Goal: Download file/media

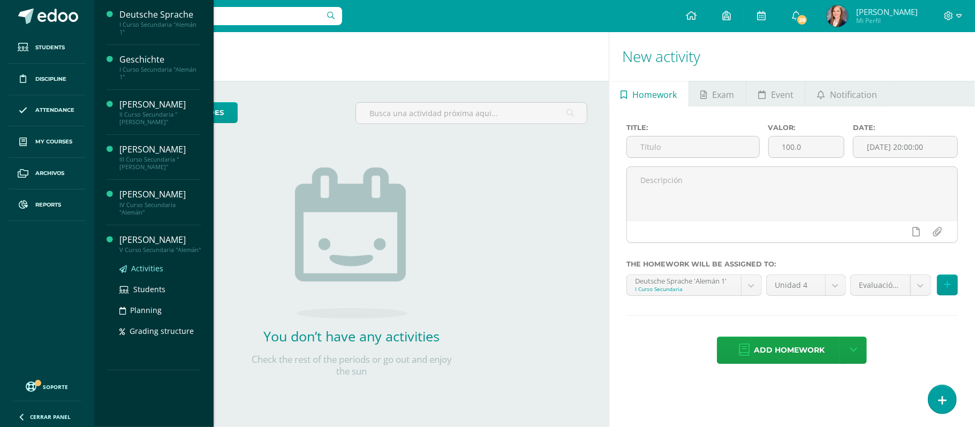
click at [144, 270] on span "Activities" at bounding box center [147, 269] width 32 height 10
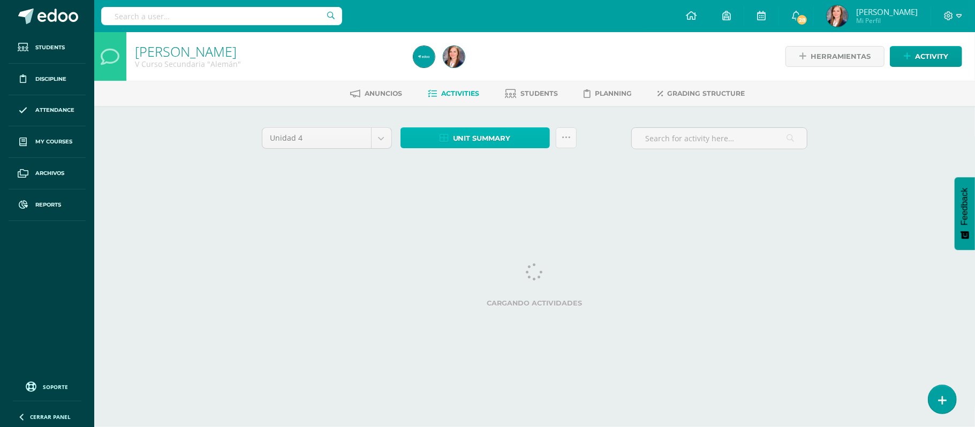
click at [493, 142] on span "Unit summary" at bounding box center [482, 139] width 58 height 20
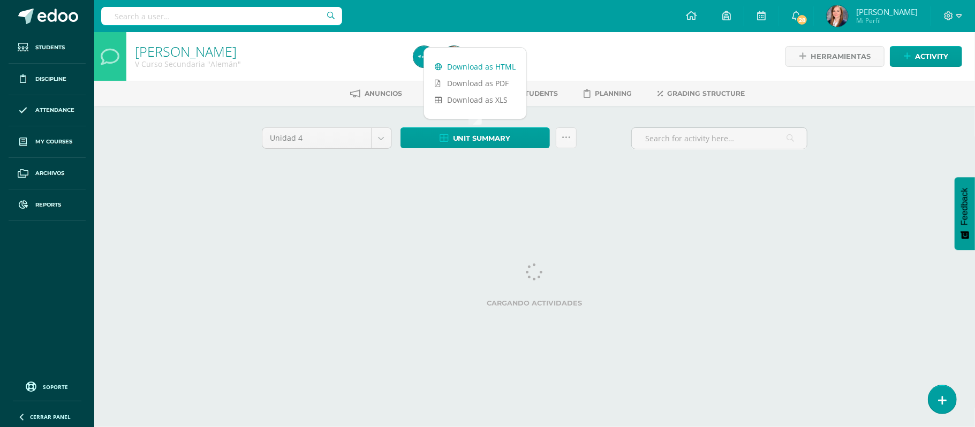
click at [482, 69] on link "Download as HTML" at bounding box center [475, 66] width 102 height 17
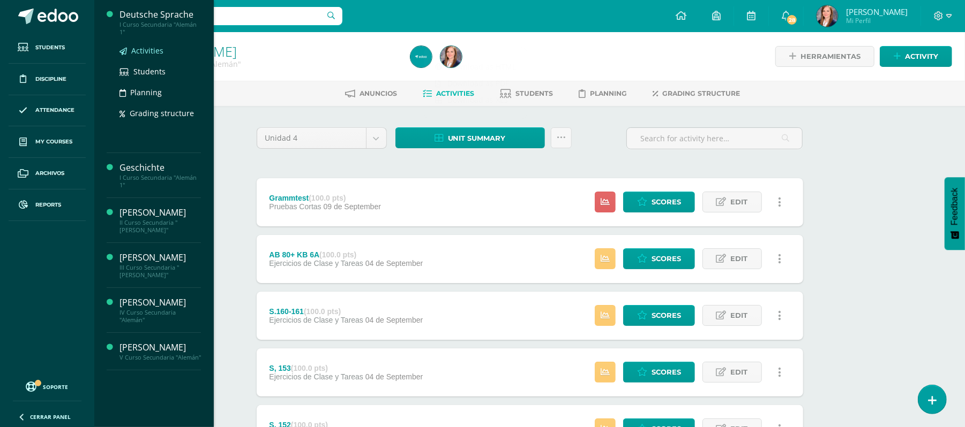
click at [142, 48] on span "Activities" at bounding box center [147, 51] width 32 height 10
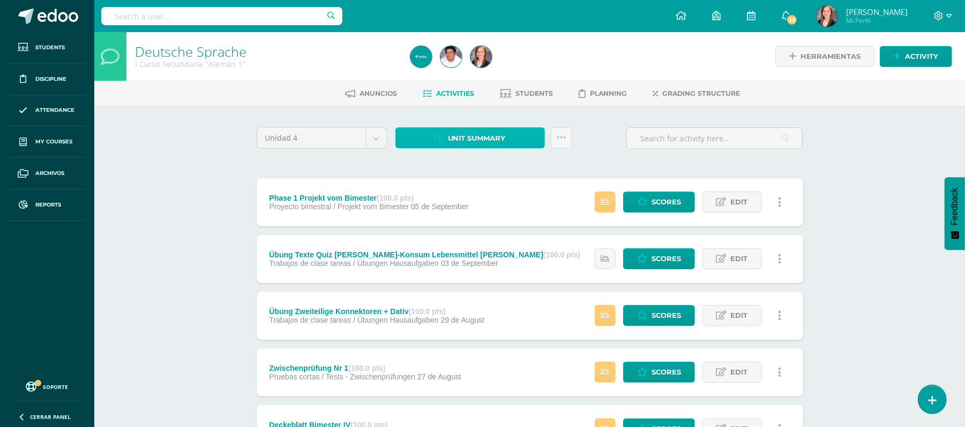
click at [465, 133] on span "Unit summary" at bounding box center [477, 139] width 58 height 20
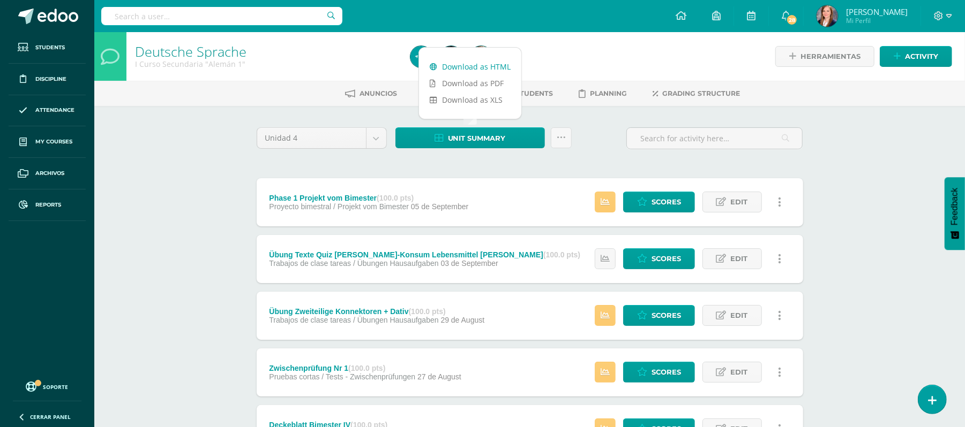
click at [475, 71] on link "Download as HTML" at bounding box center [470, 66] width 102 height 17
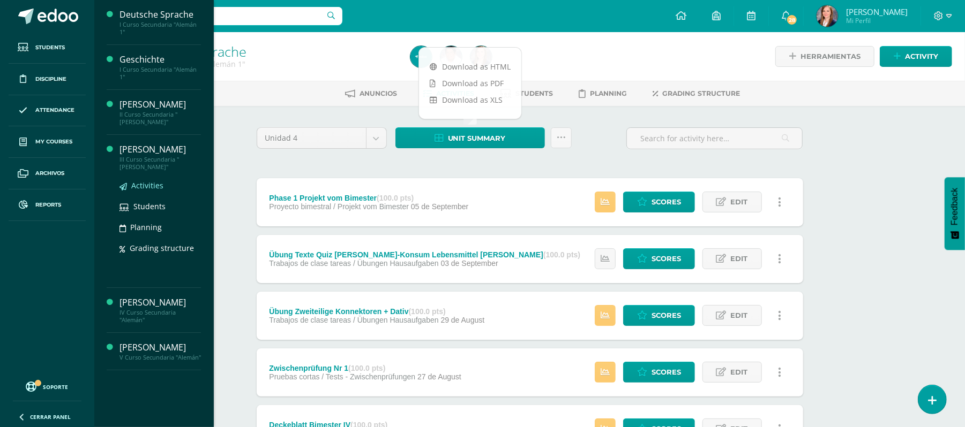
click at [136, 186] on span "Activities" at bounding box center [147, 186] width 32 height 10
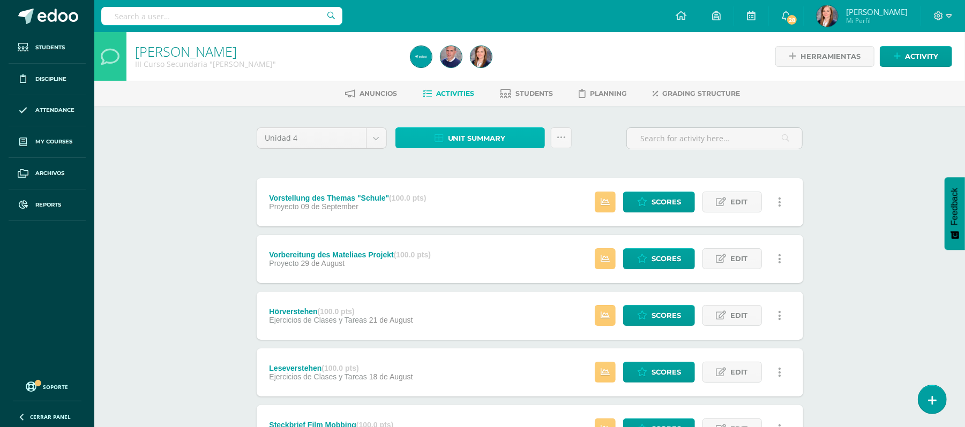
click at [480, 136] on span "Unit summary" at bounding box center [477, 139] width 58 height 20
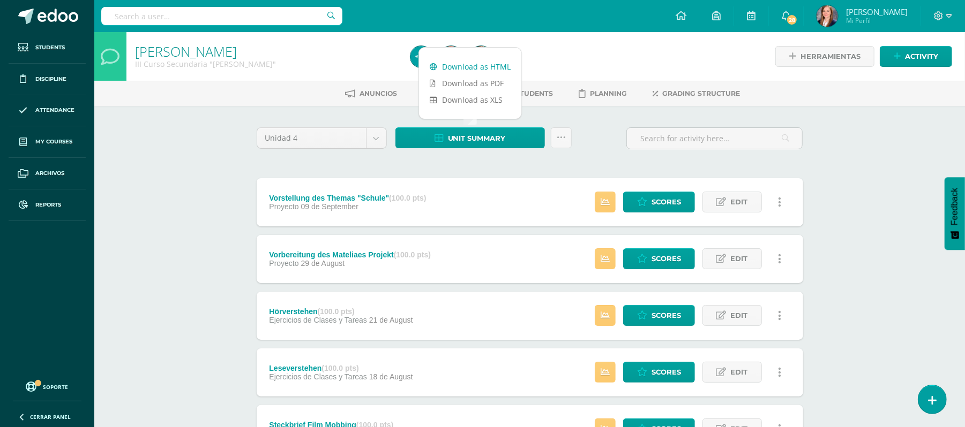
click at [483, 62] on link "Download as HTML" at bounding box center [470, 66] width 102 height 17
